Goal: Task Accomplishment & Management: Manage account settings

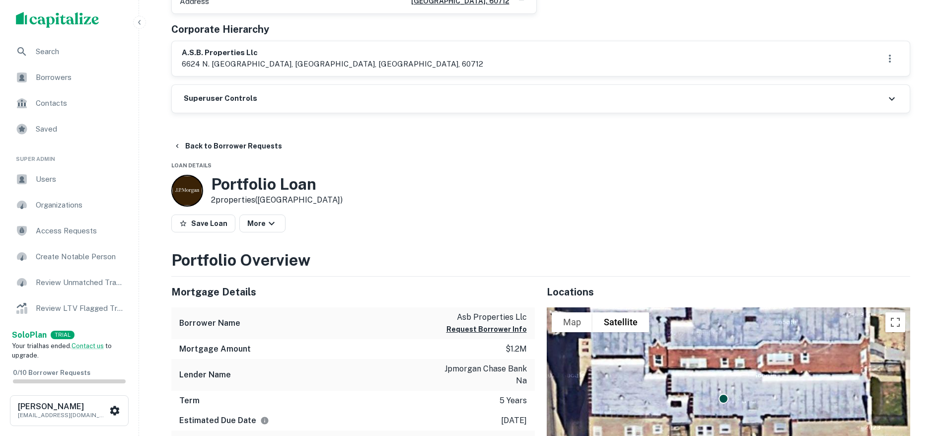
click at [337, 85] on div "Superuser Controls" at bounding box center [541, 99] width 738 height 28
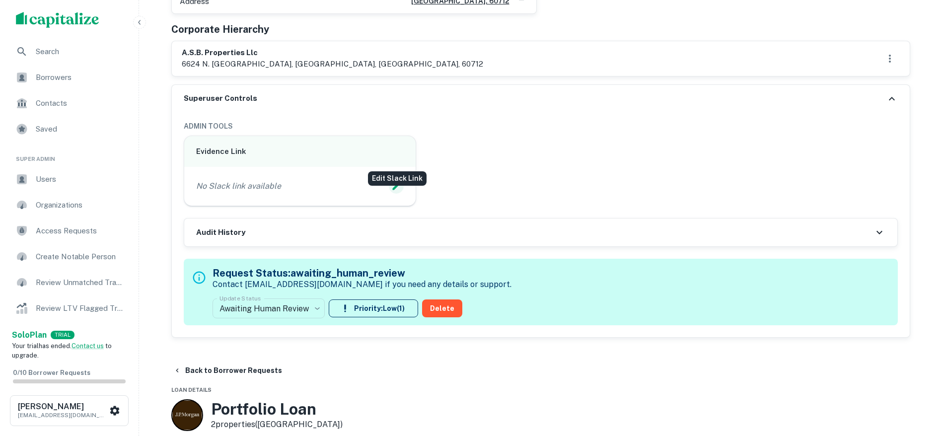
click at [394, 179] on button "Edit Slack Link" at bounding box center [396, 186] width 15 height 15
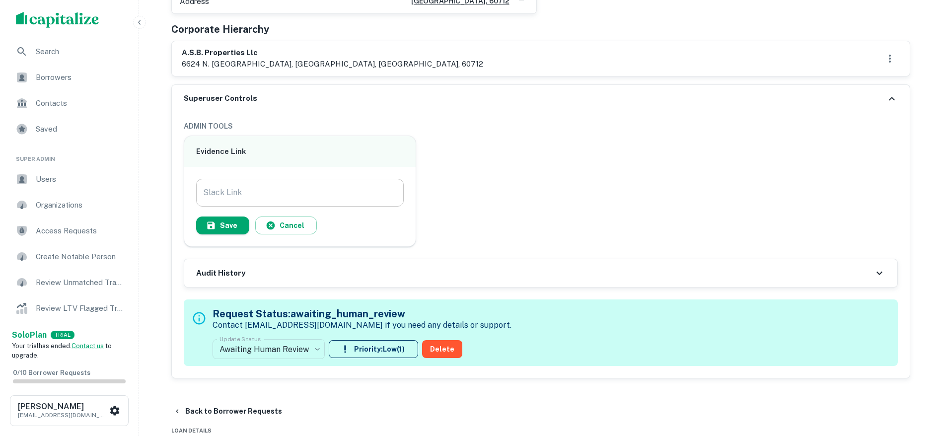
click at [354, 179] on input "Slack Link" at bounding box center [300, 193] width 208 height 28
paste input "**********"
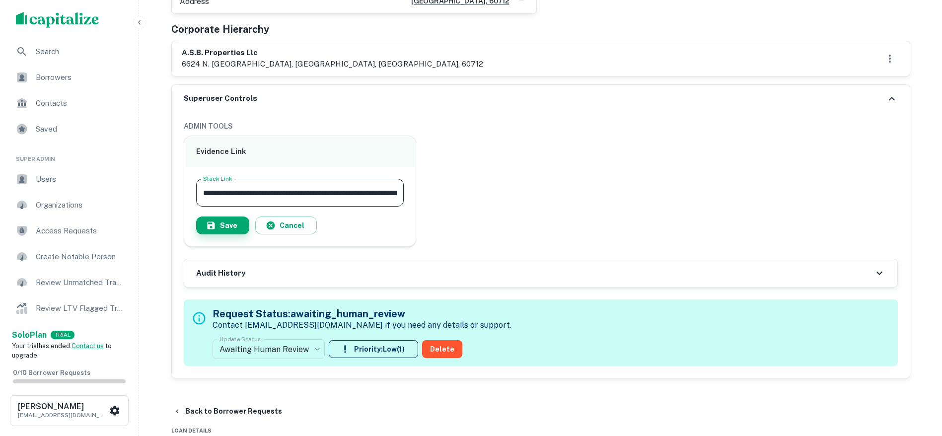
scroll to position [0, 96]
type input "**********"
click at [224, 217] on button "Save" at bounding box center [222, 226] width 53 height 18
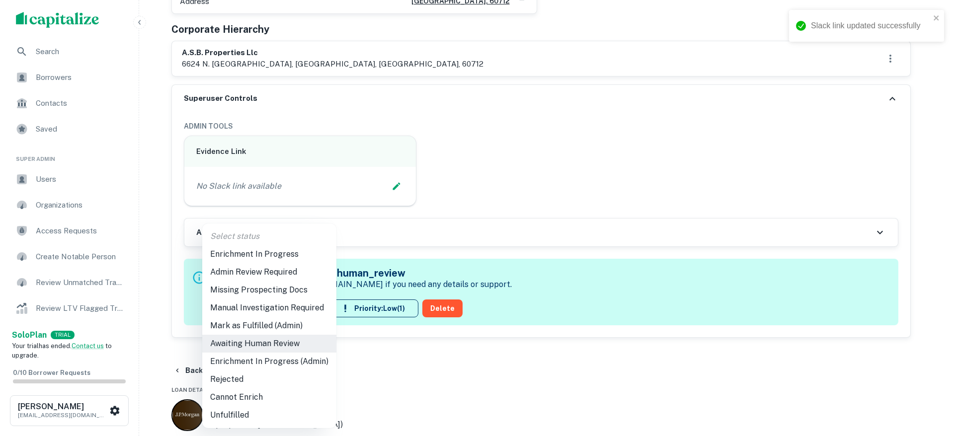
click at [283, 357] on li "Enrichment In Progress (Admin)" at bounding box center [269, 362] width 134 height 18
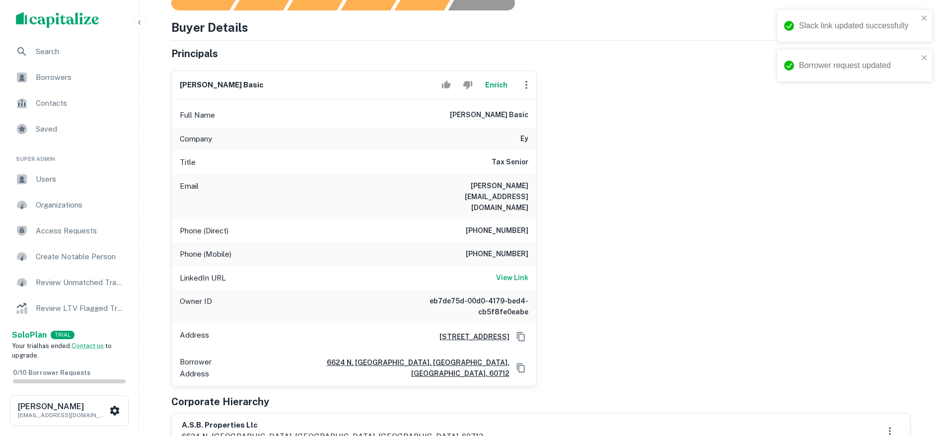
type input "**********"
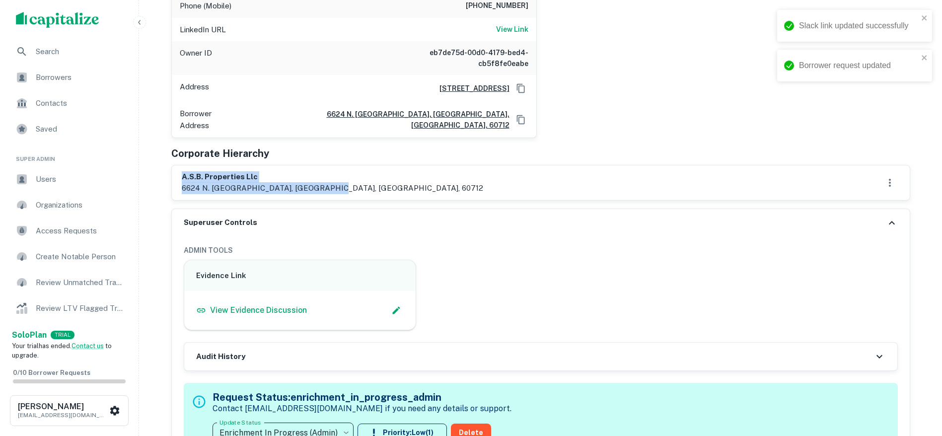
drag, startPoint x: 175, startPoint y: 143, endPoint x: 359, endPoint y: 159, distance: 185.0
click at [359, 165] on div "a.s.b. properties llc 6624 n. [GEOGRAPHIC_DATA], [GEOGRAPHIC_DATA], [GEOGRAPHIC…" at bounding box center [541, 182] width 738 height 35
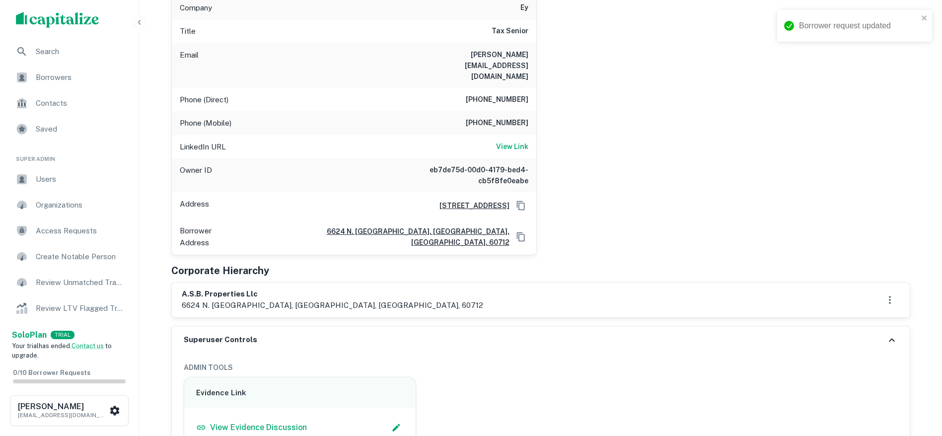
scroll to position [248, 0]
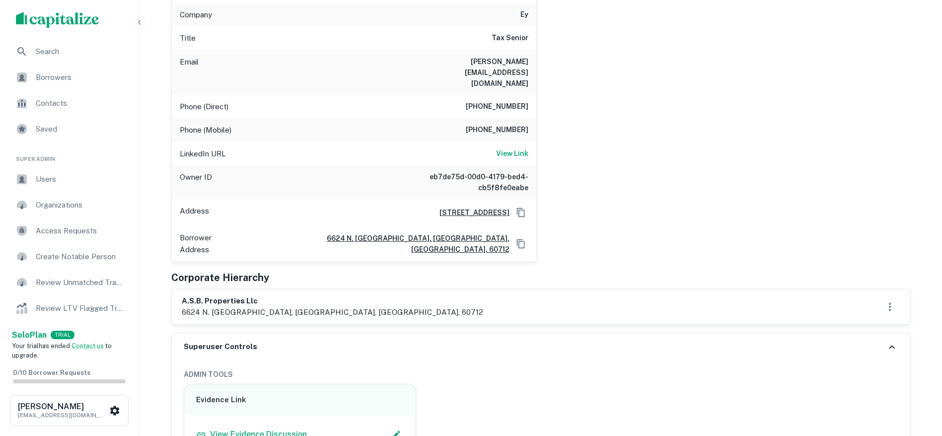
drag, startPoint x: 903, startPoint y: 174, endPoint x: 899, endPoint y: 170, distance: 6.0
click at [903, 174] on div "[PERSON_NAME] basic Enrich Full Name [PERSON_NAME] basic Company ey Title Tax S…" at bounding box center [536, 100] width 747 height 324
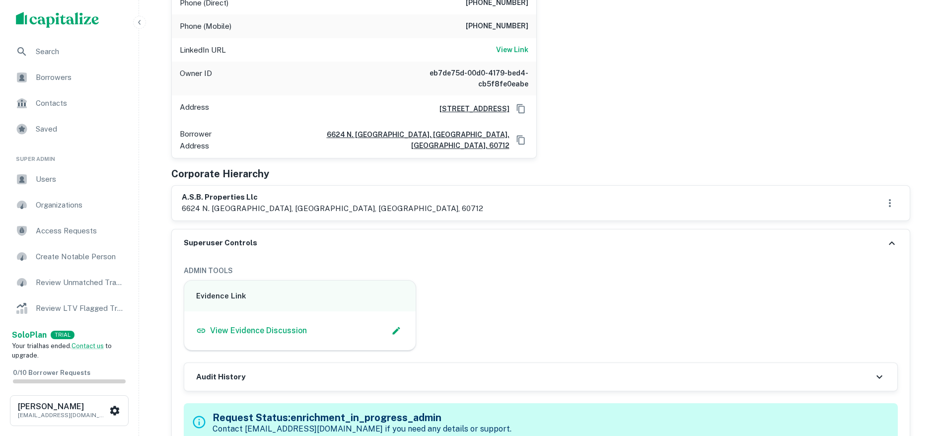
scroll to position [373, 0]
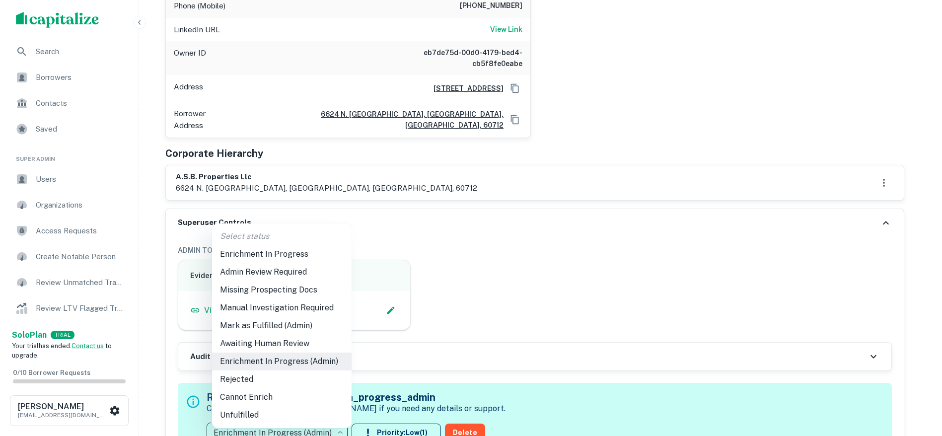
click at [287, 320] on li "Mark as Fulfilled (Admin)" at bounding box center [282, 326] width 140 height 18
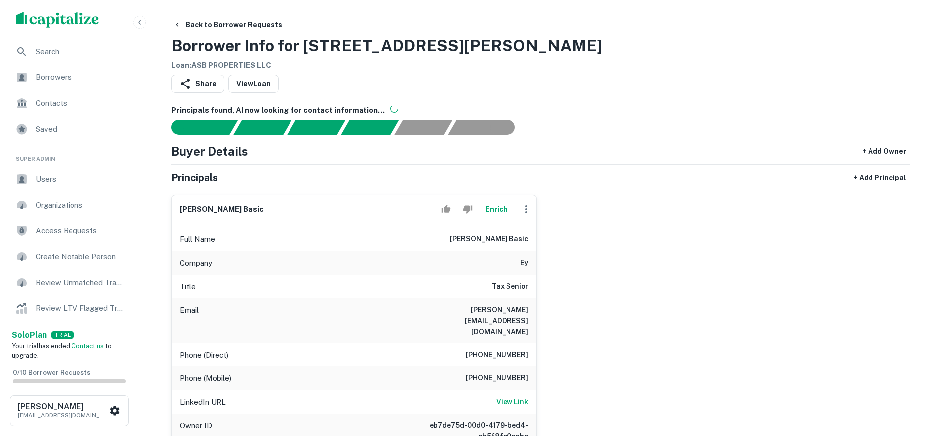
scroll to position [124, 0]
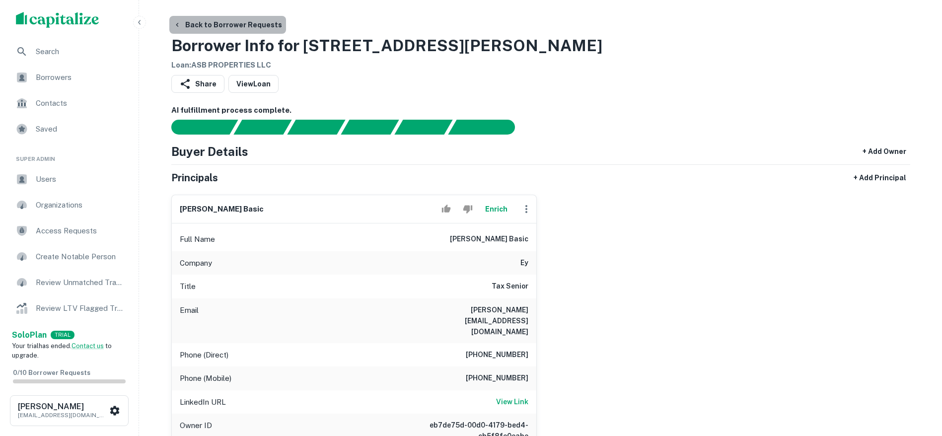
click at [265, 24] on button "Back to Borrower Requests" at bounding box center [227, 25] width 117 height 18
